Goal: Task Accomplishment & Management: Complete application form

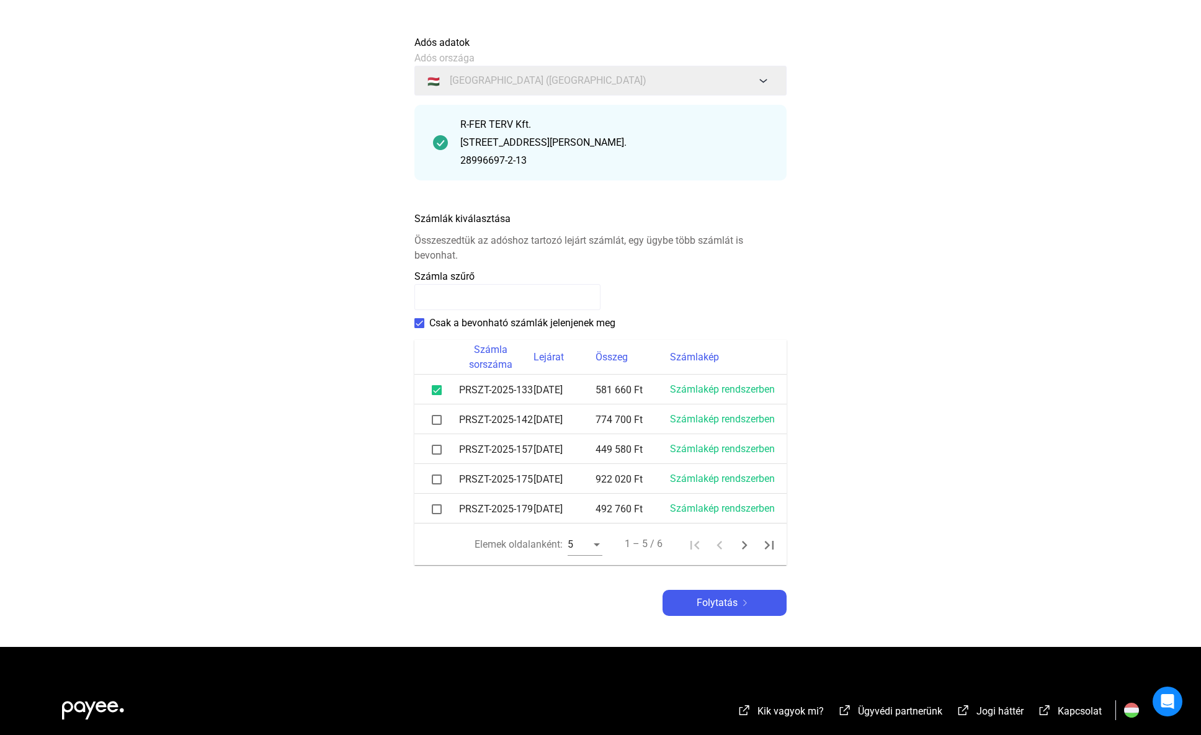
scroll to position [107, 0]
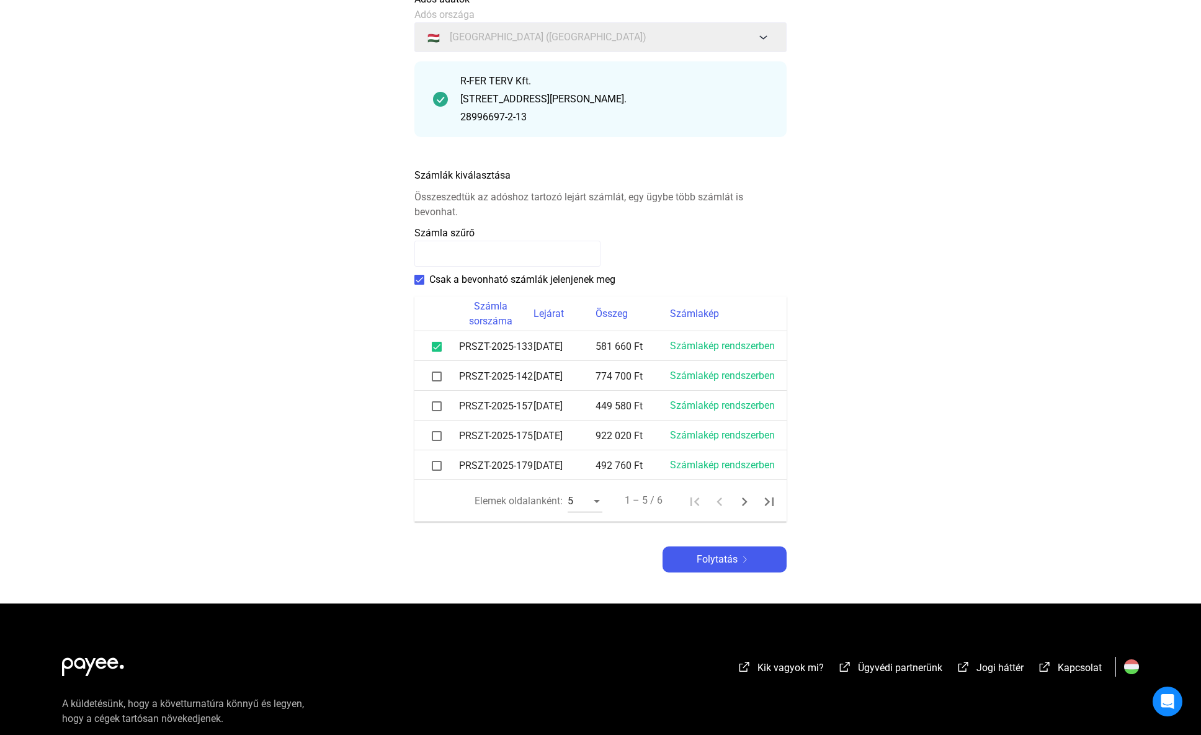
click at [437, 375] on span at bounding box center [437, 377] width 10 height 10
click at [435, 406] on span at bounding box center [437, 406] width 10 height 10
click at [435, 432] on span at bounding box center [437, 436] width 10 height 10
click at [435, 465] on span at bounding box center [437, 466] width 10 height 10
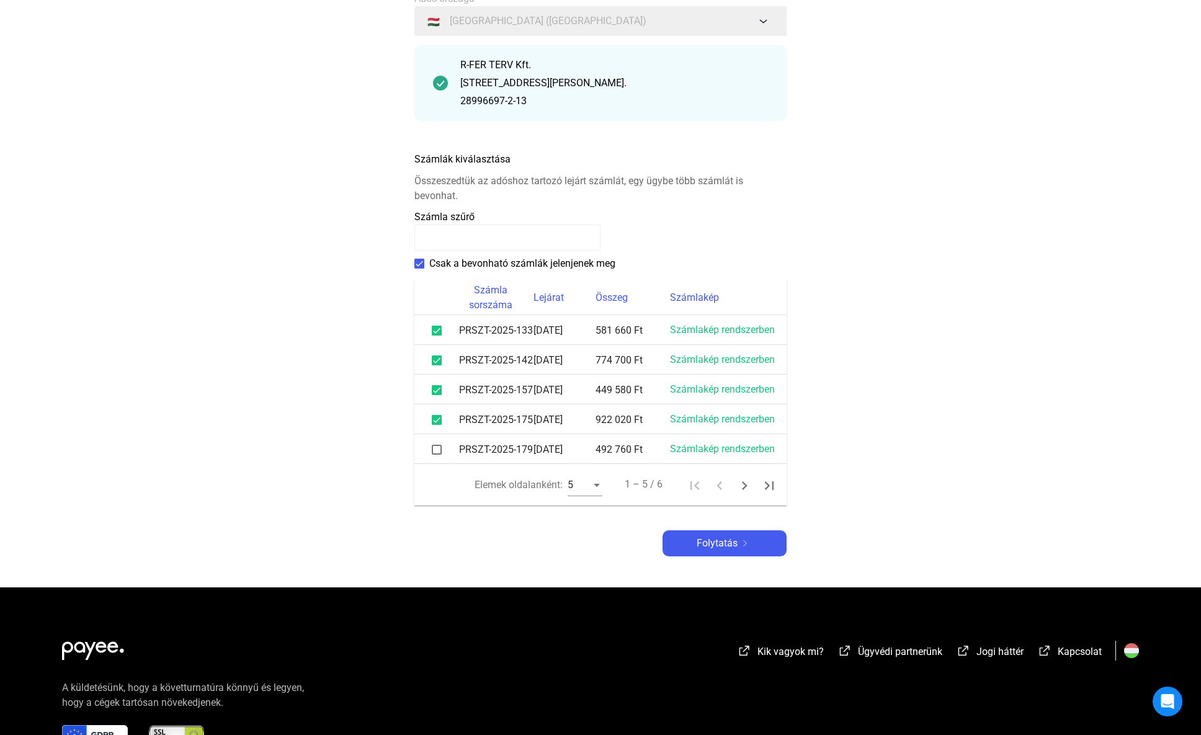
click at [439, 450] on span at bounding box center [437, 450] width 10 height 10
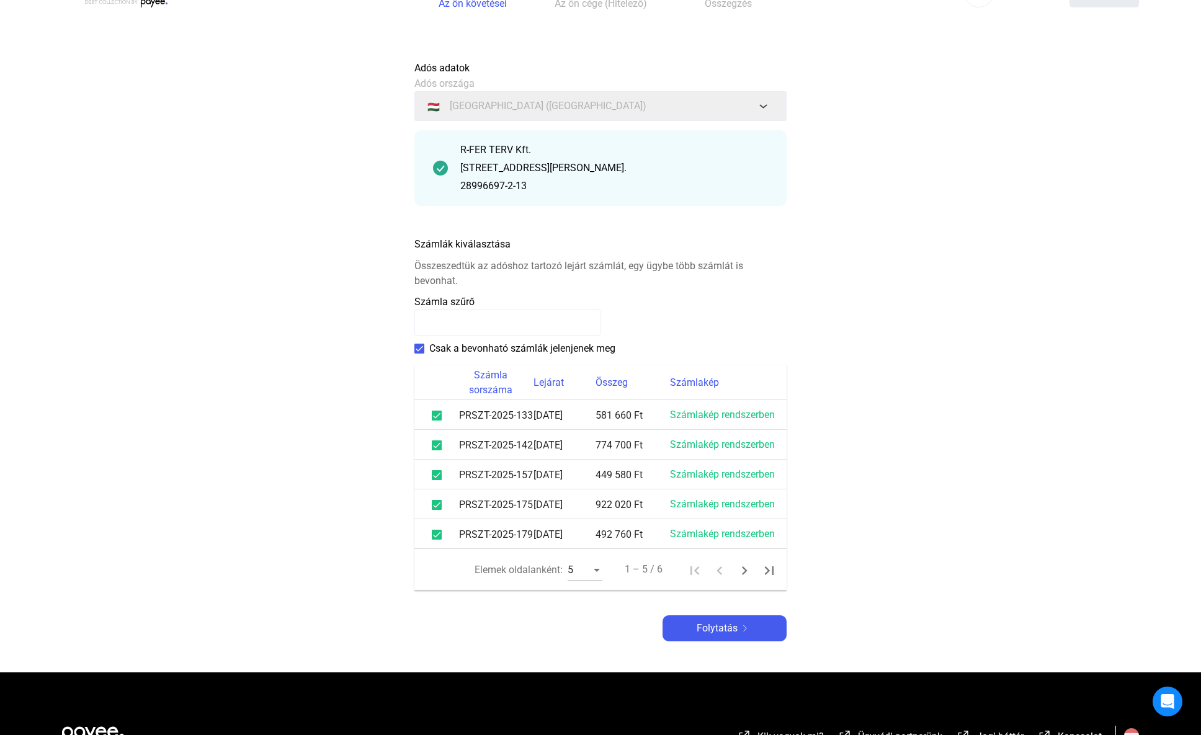
scroll to position [84, 0]
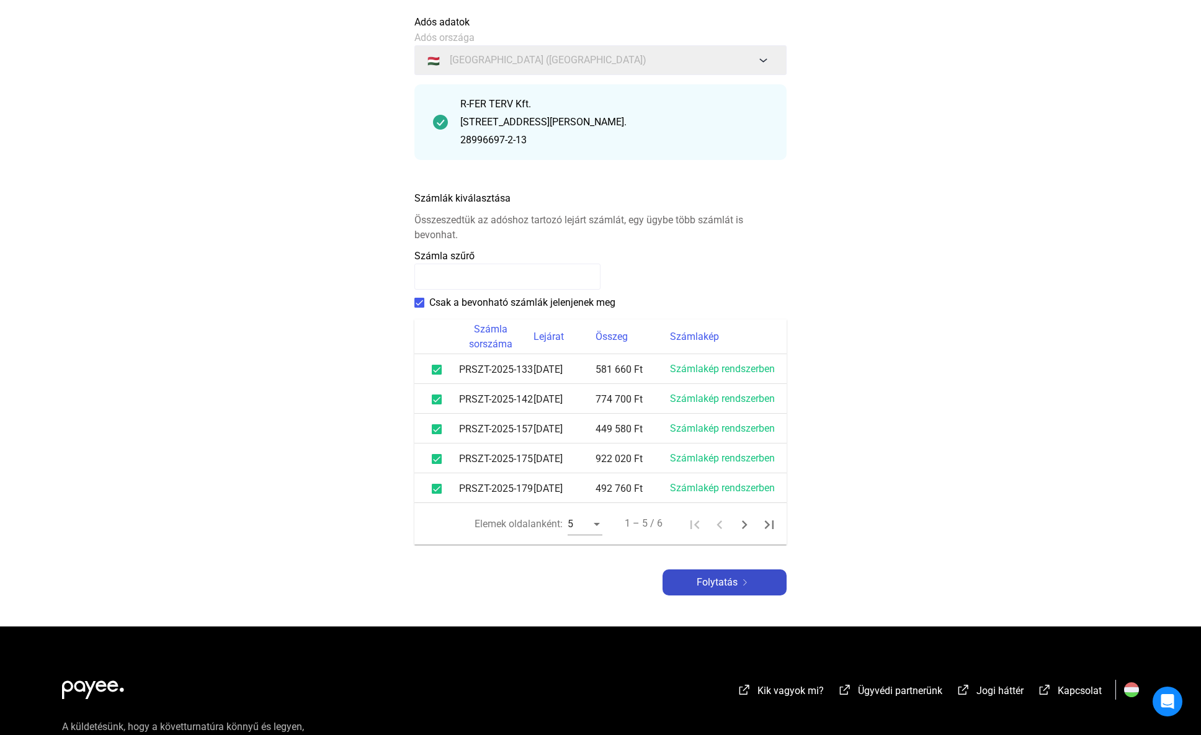
click at [747, 577] on div "Folytatás" at bounding box center [724, 582] width 117 height 15
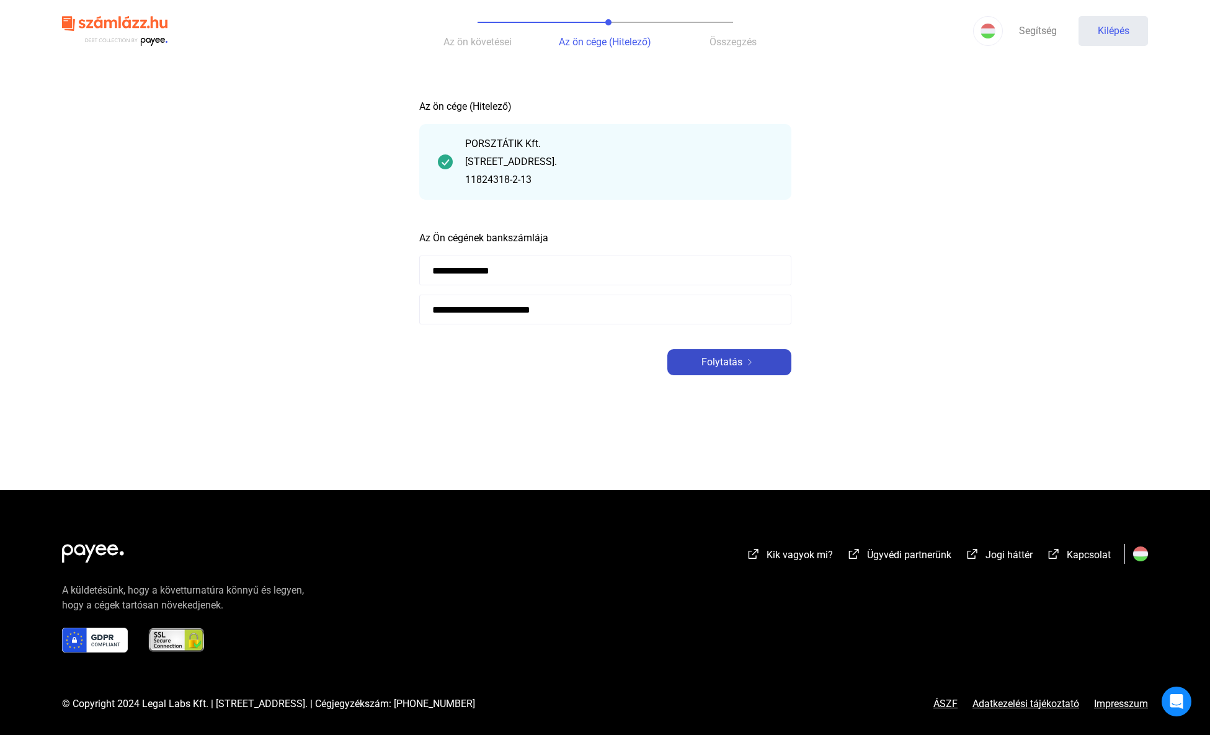
click at [745, 363] on img at bounding box center [749, 362] width 15 height 6
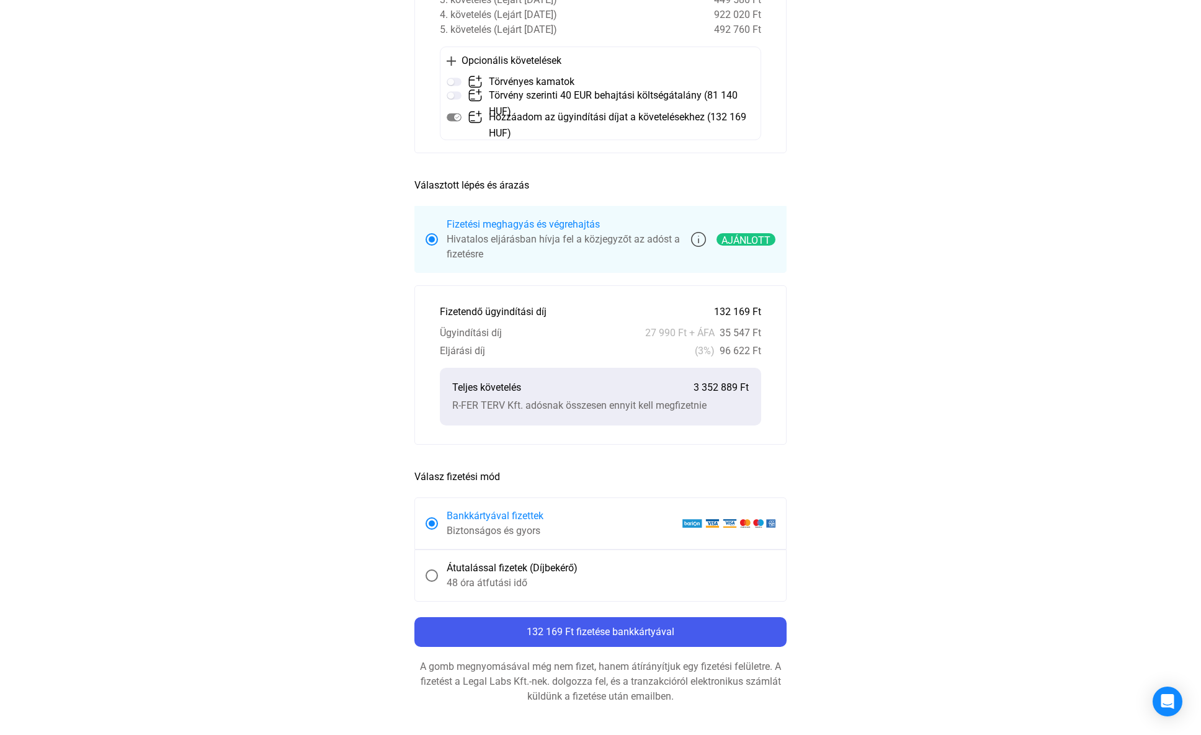
scroll to position [57, 0]
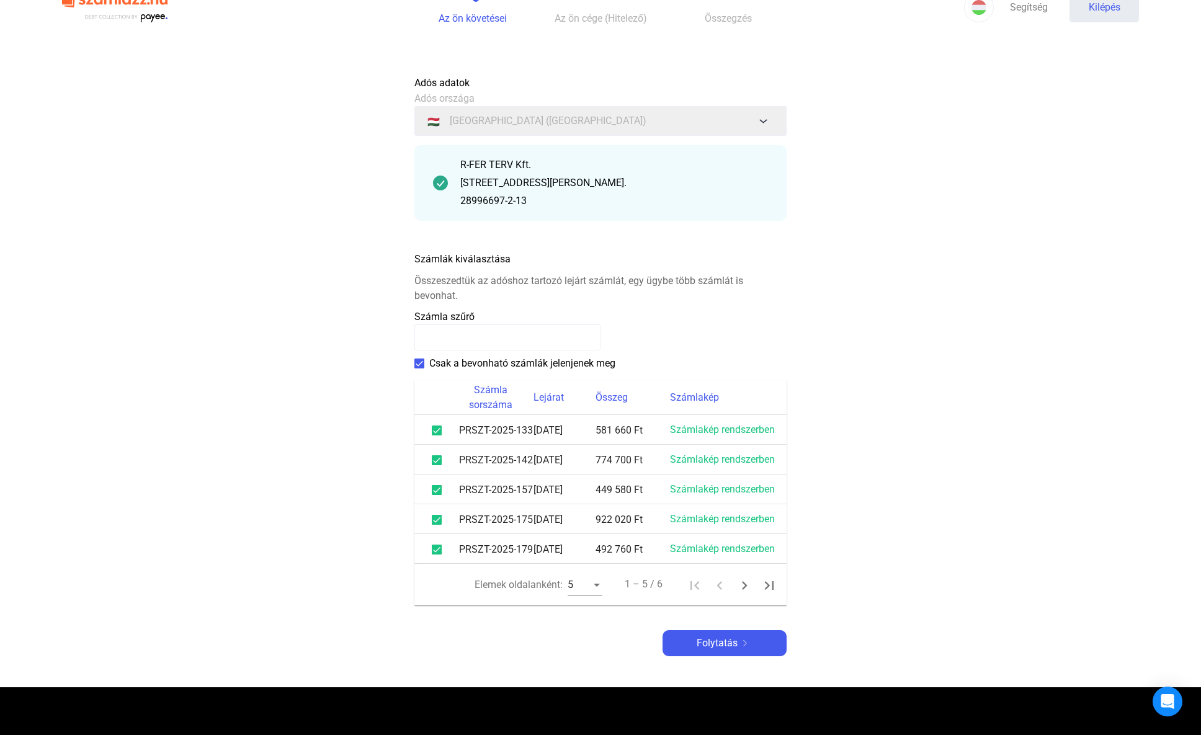
scroll to position [32, 0]
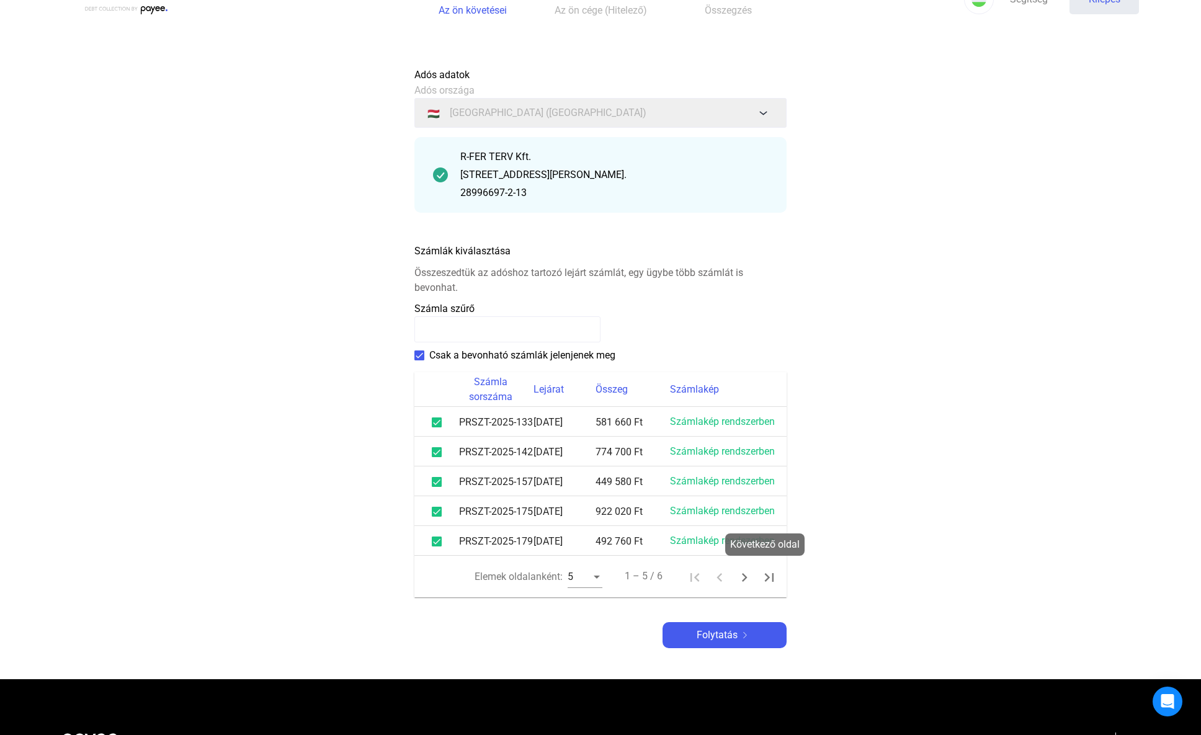
click at [744, 576] on icon "Következő oldal" at bounding box center [745, 577] width 6 height 9
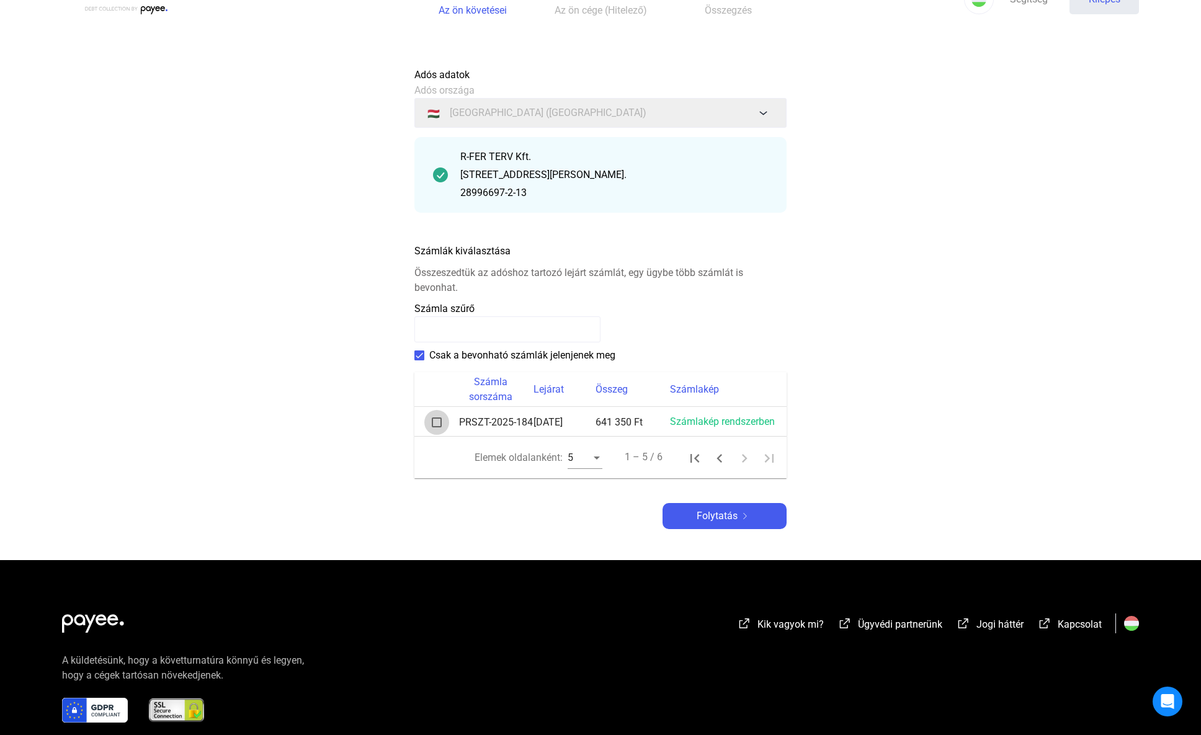
click at [439, 420] on span at bounding box center [437, 422] width 10 height 10
click at [730, 514] on font "Folytatás" at bounding box center [717, 516] width 41 height 12
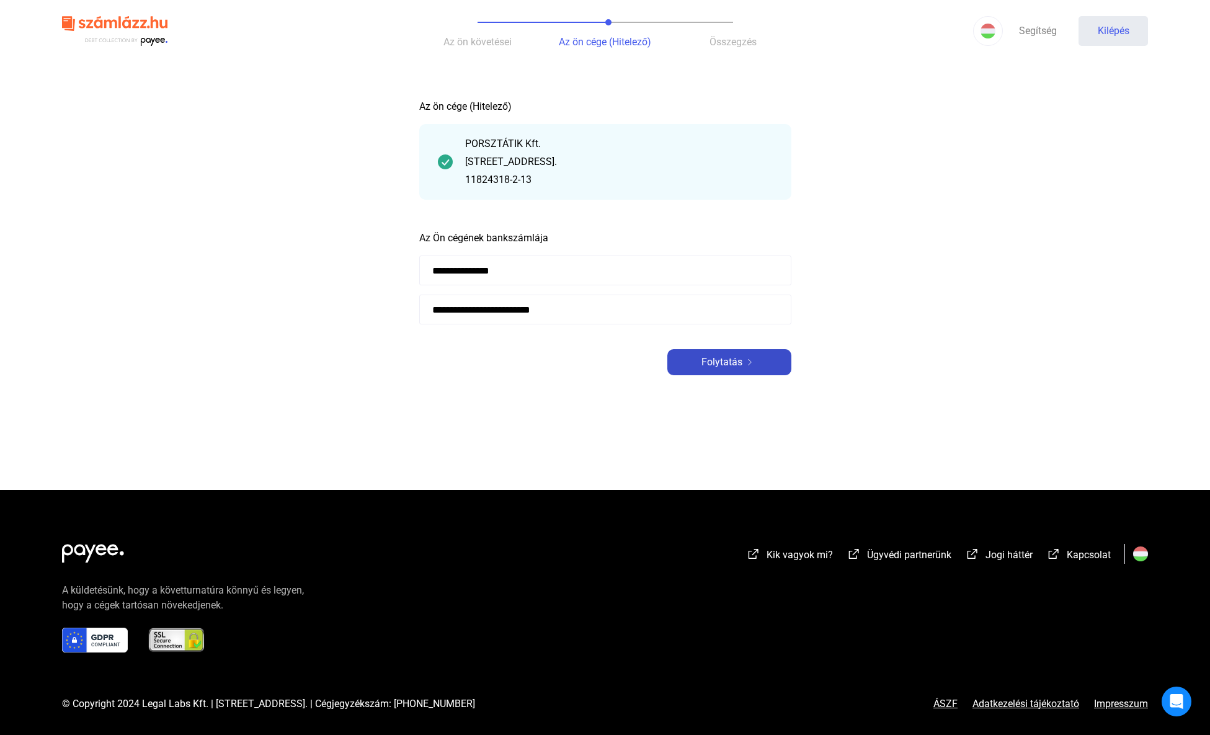
click at [718, 362] on font "Folytatás" at bounding box center [722, 362] width 41 height 12
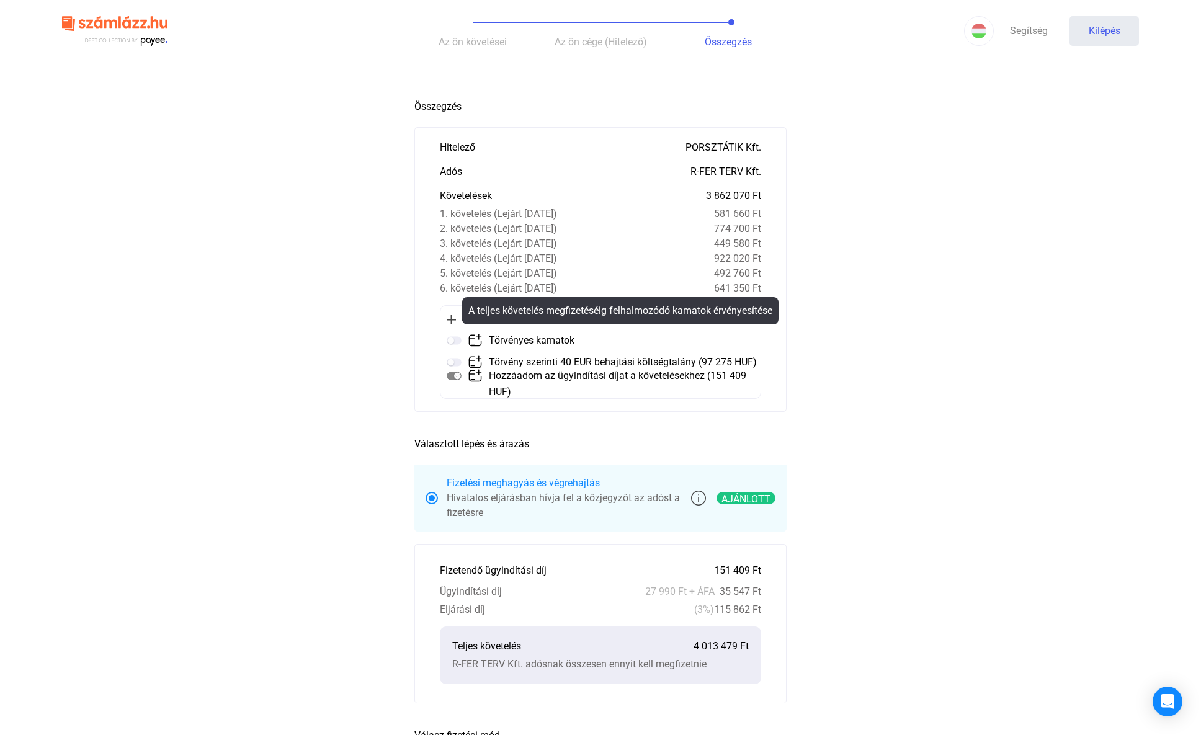
click at [453, 339] on img at bounding box center [454, 340] width 15 height 15
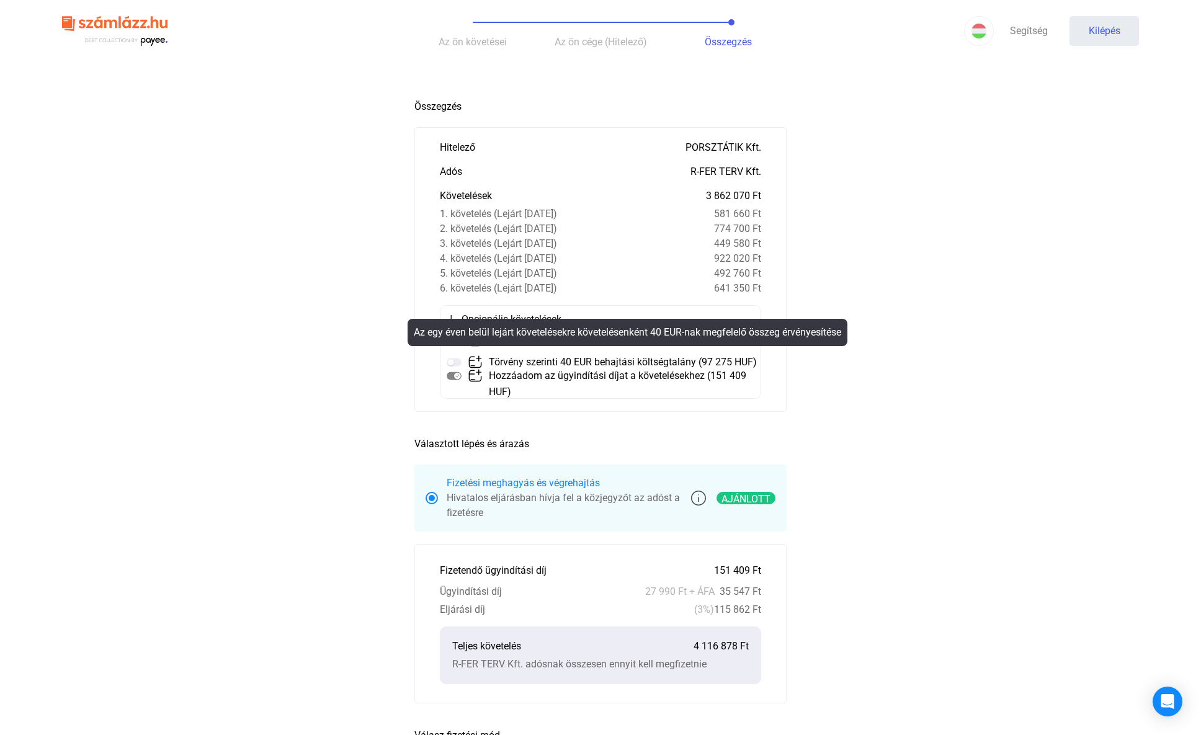
click at [452, 360] on img at bounding box center [454, 362] width 15 height 15
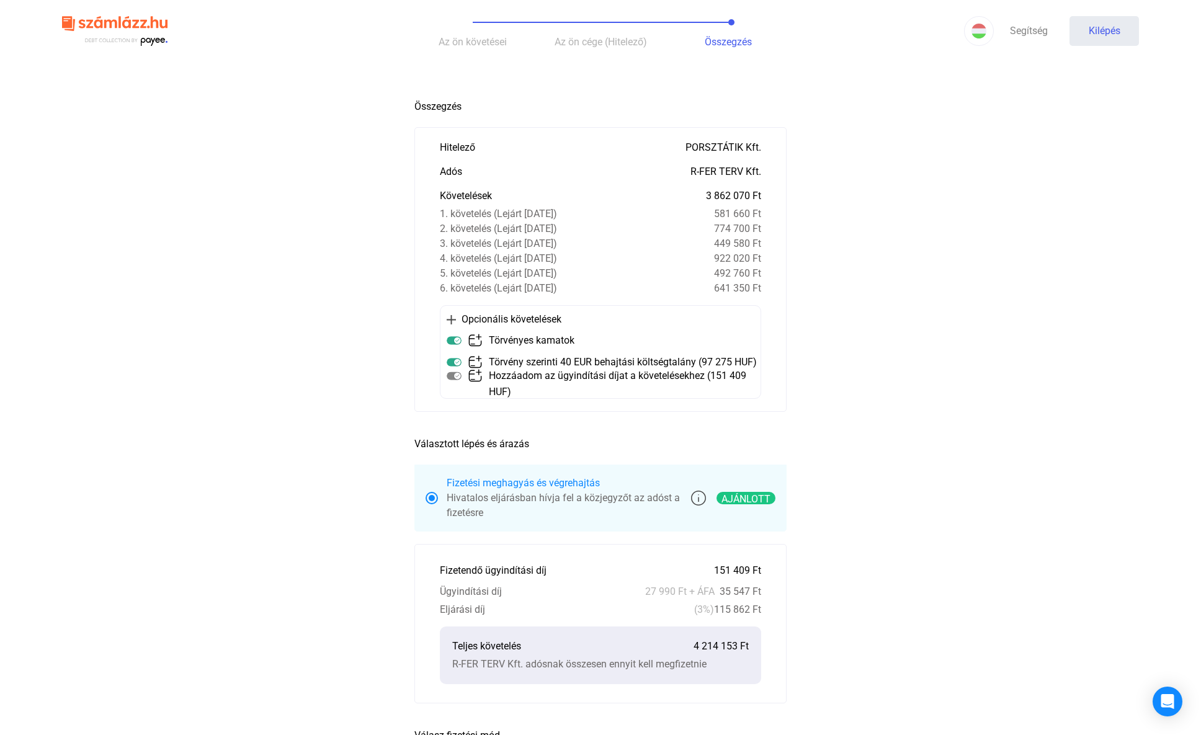
click at [859, 386] on main "Automatikusan mentve Összegzés Hitelező PORSZTÁTIK Kft. Adós R-FER TERV Kft. Kö…" at bounding box center [600, 543] width 1201 height 901
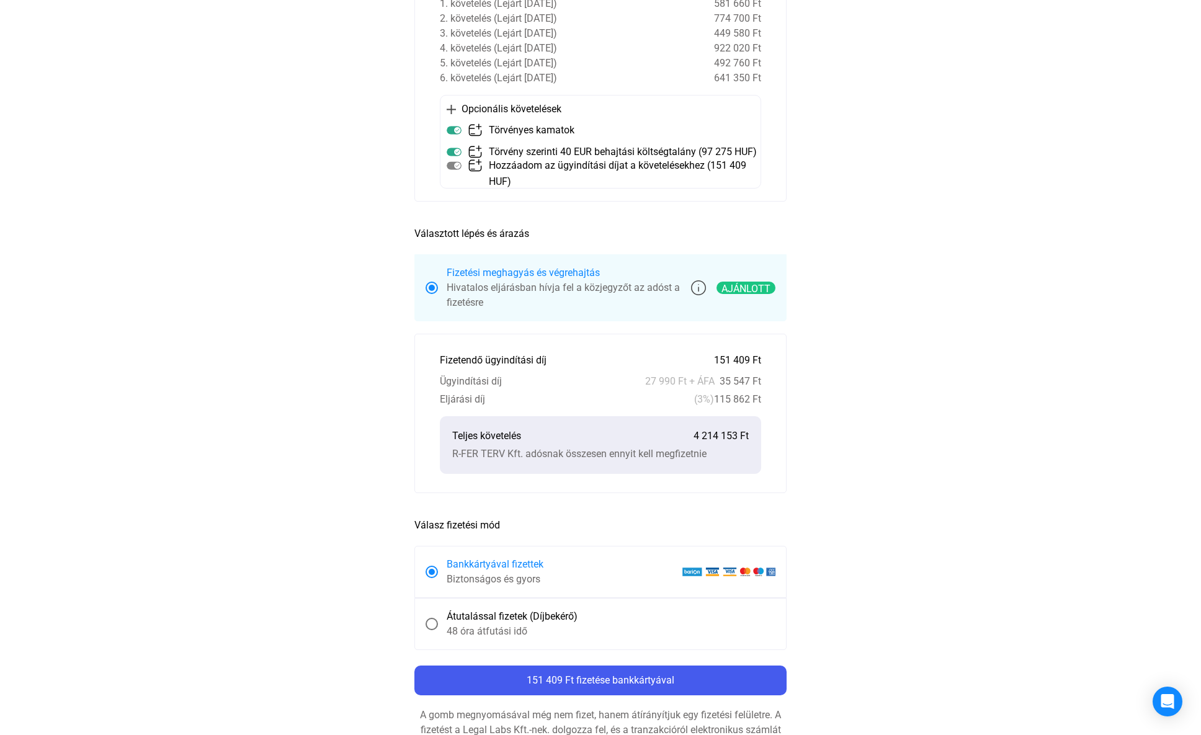
scroll to position [279, 0]
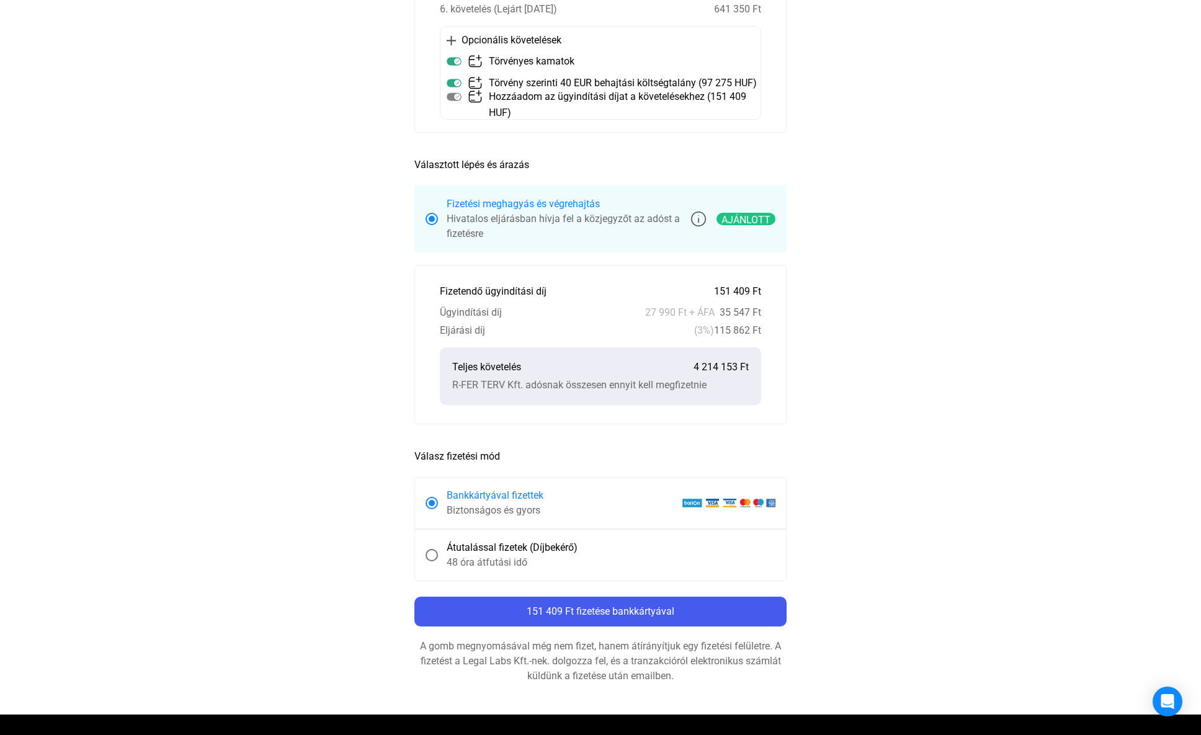
click at [432, 553] on span at bounding box center [432, 555] width 12 height 12
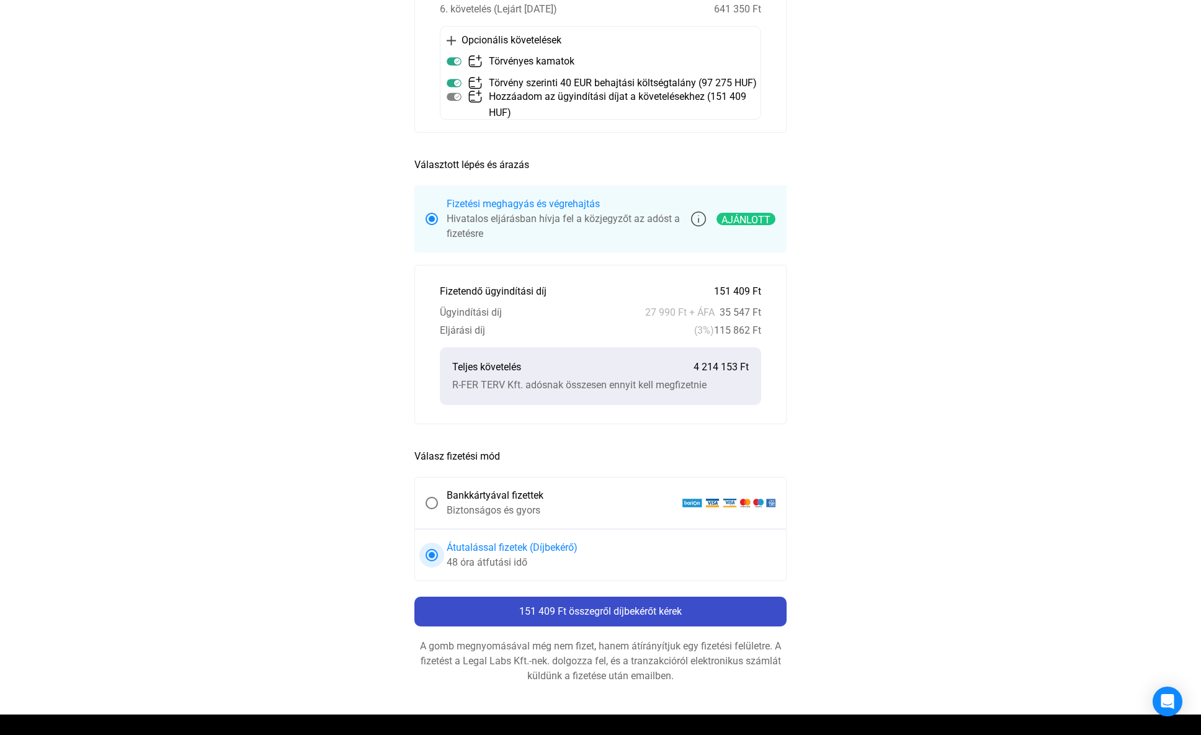
click at [690, 611] on div "151 409 Ft összegről díjbekérőt kérek" at bounding box center [600, 611] width 365 height 15
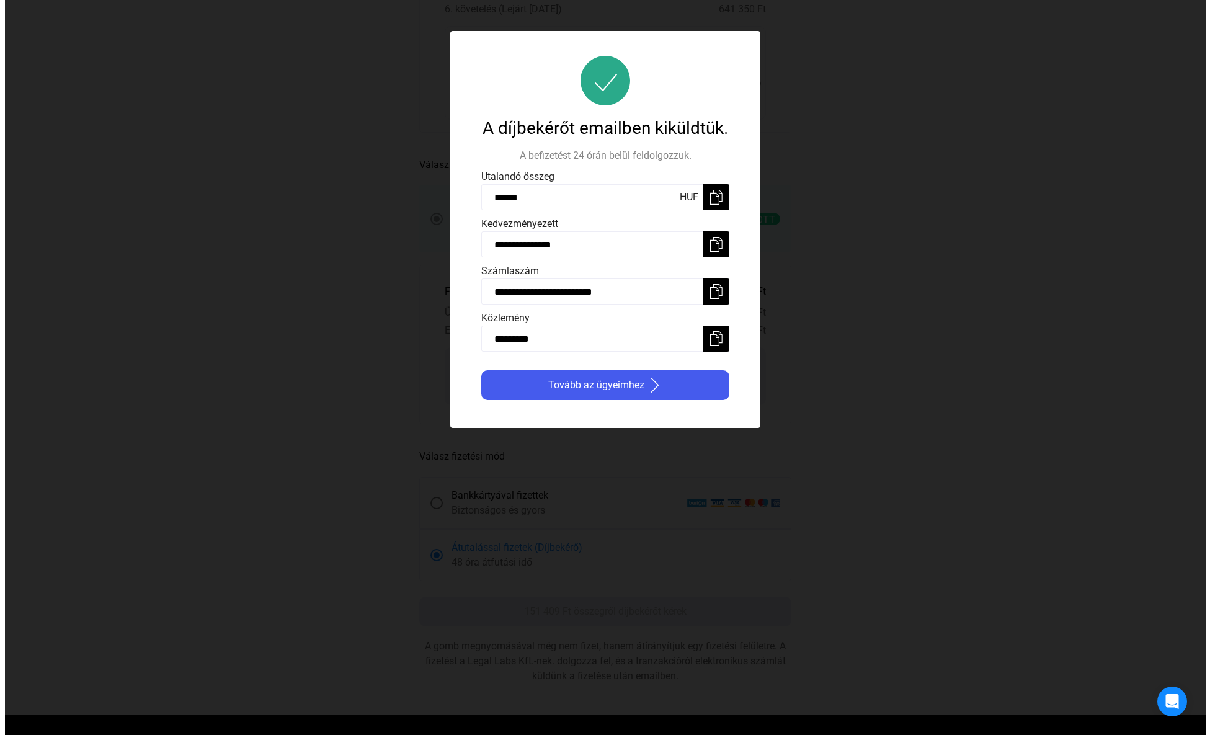
scroll to position [0, 0]
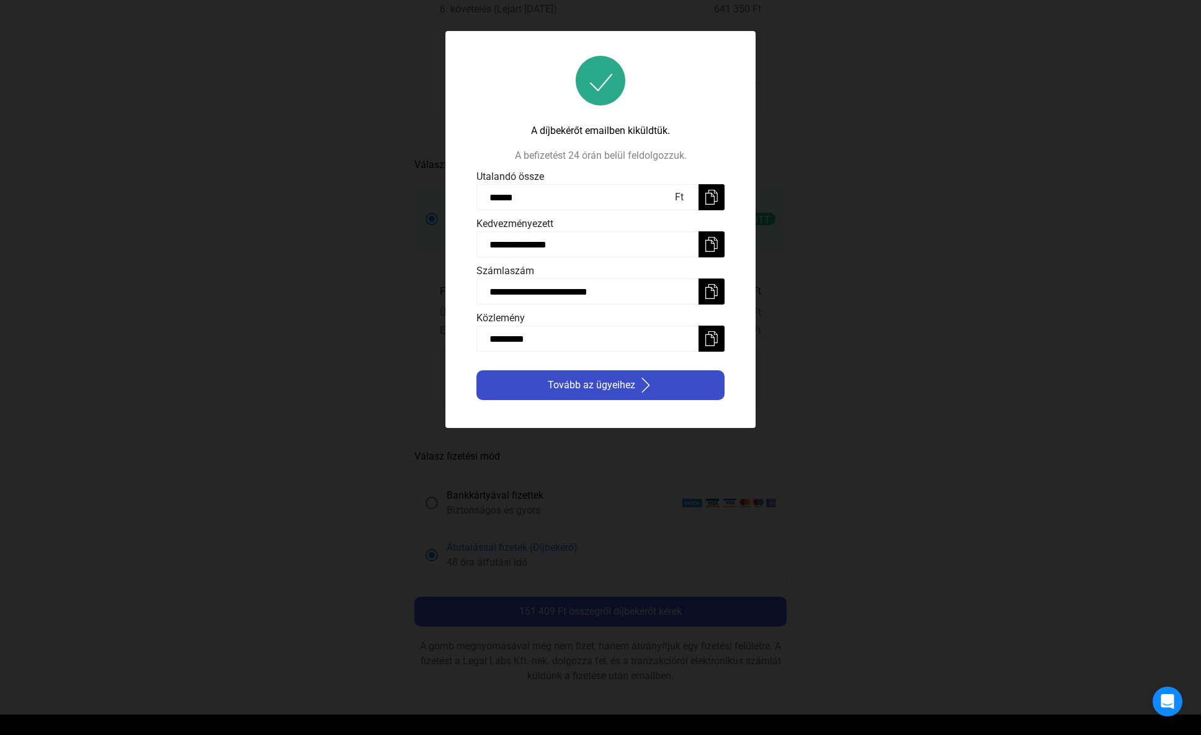
click at [619, 388] on font "Tovább az ügyeihez" at bounding box center [591, 385] width 87 height 12
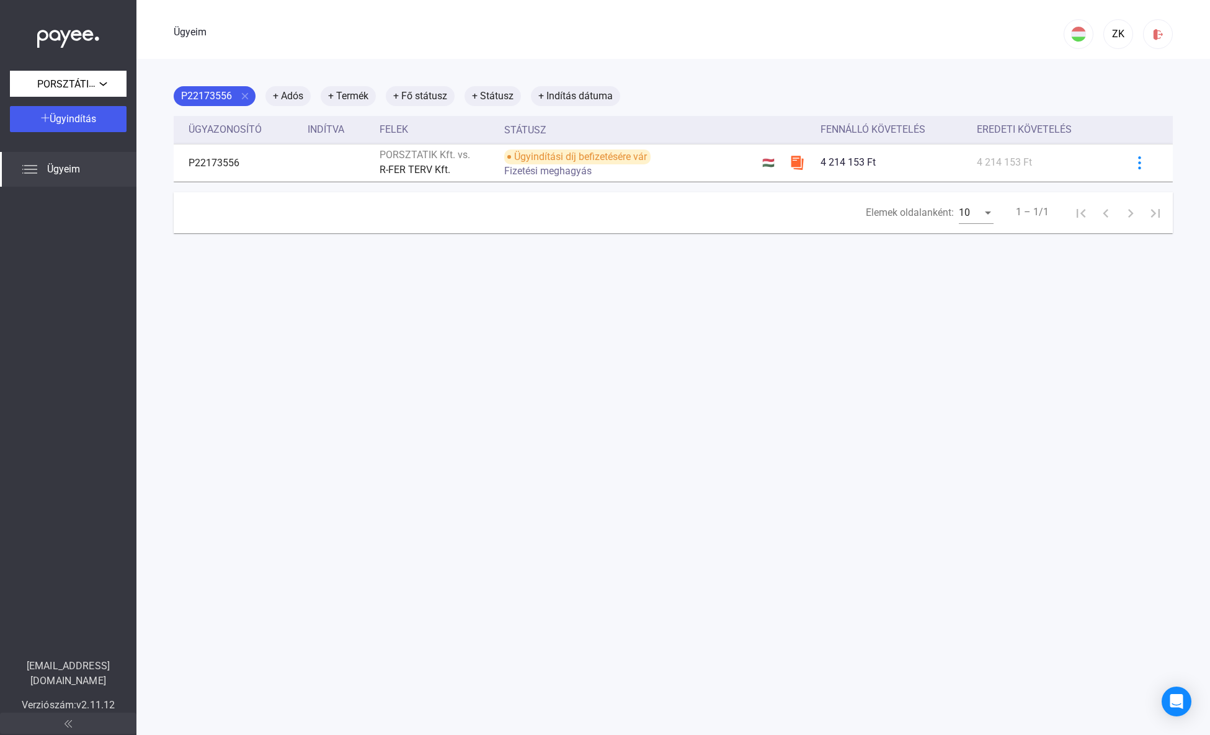
click at [73, 167] on font "Ügyeim" at bounding box center [63, 169] width 33 height 12
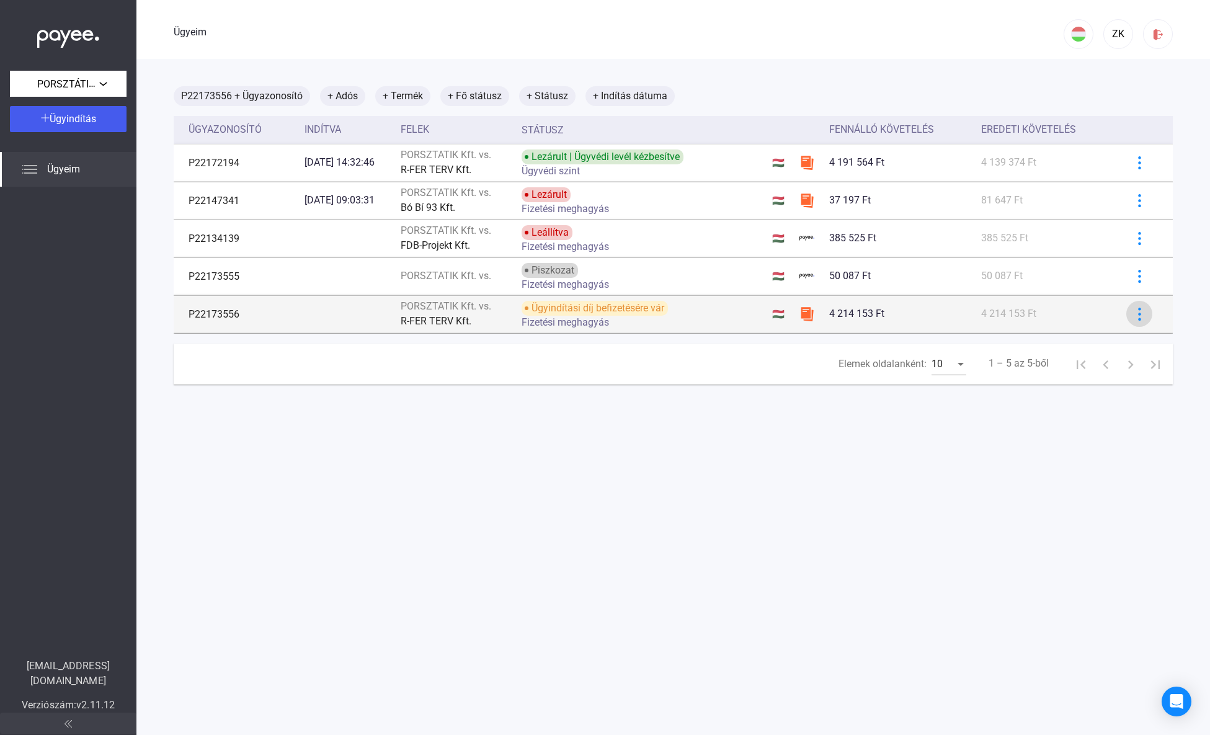
click at [1133, 311] on img at bounding box center [1139, 314] width 13 height 13
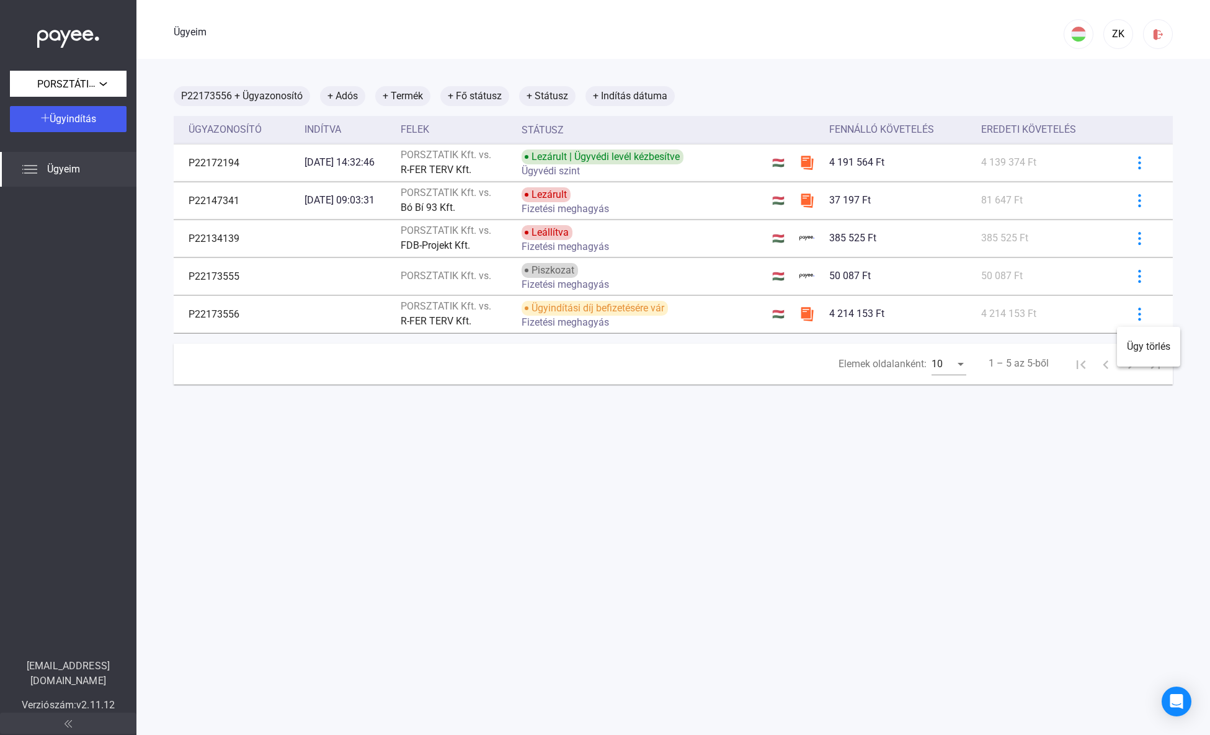
click at [1129, 313] on div at bounding box center [605, 367] width 1210 height 735
